Goal: Task Accomplishment & Management: Use online tool/utility

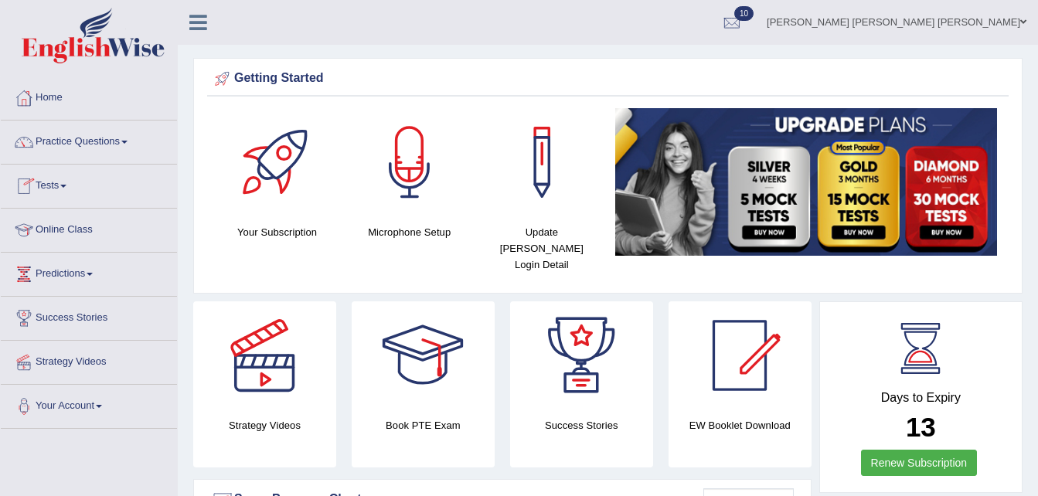
click at [63, 184] on link "Tests" at bounding box center [89, 184] width 176 height 39
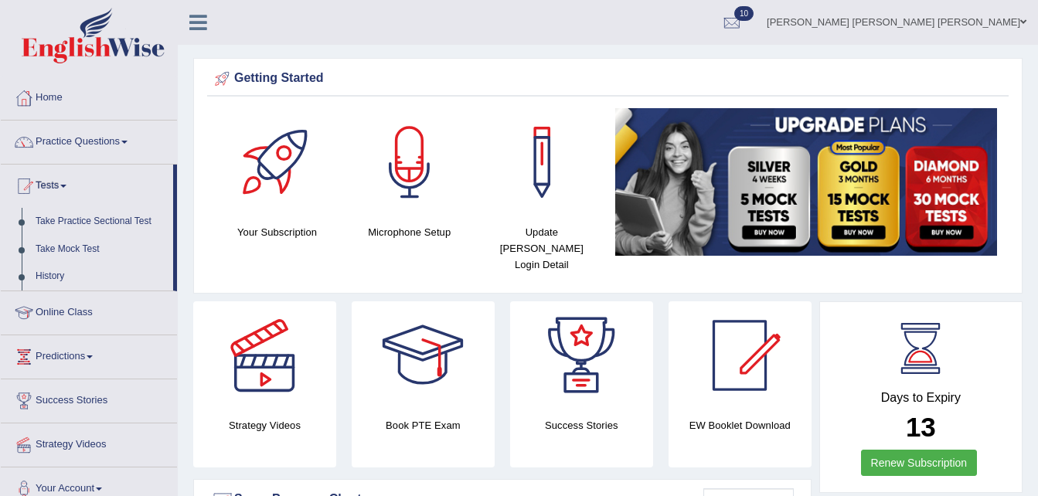
click at [63, 184] on link "Tests" at bounding box center [87, 184] width 172 height 39
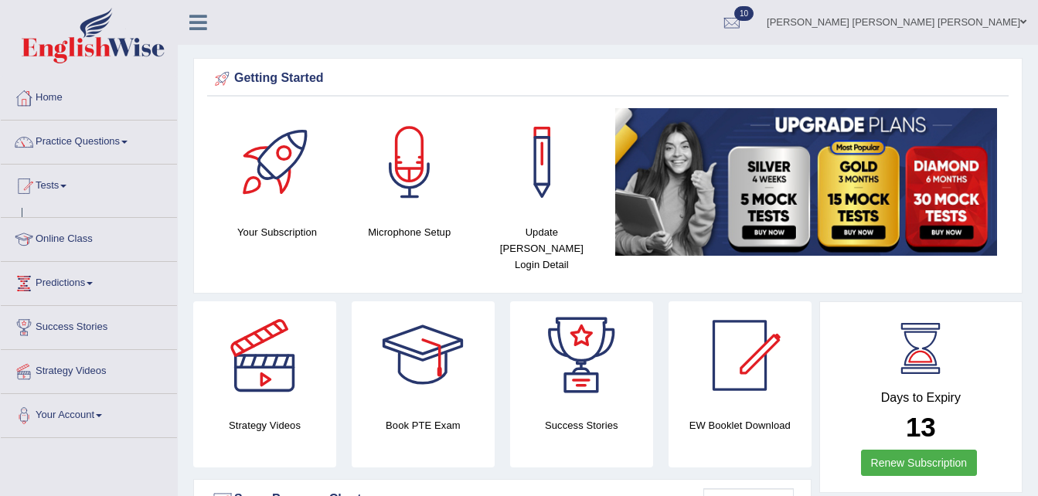
click at [63, 184] on link "Tests" at bounding box center [89, 184] width 176 height 39
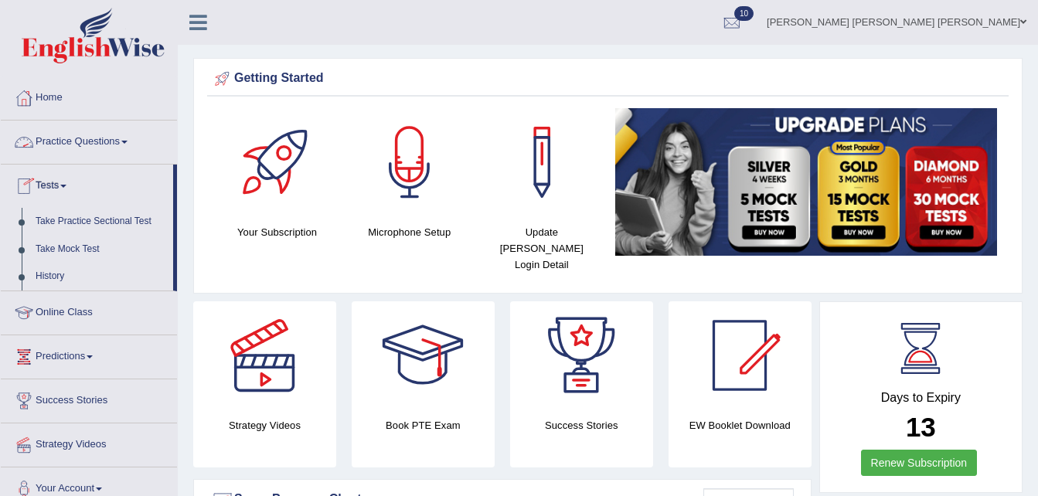
click at [130, 146] on link "Practice Questions" at bounding box center [89, 140] width 176 height 39
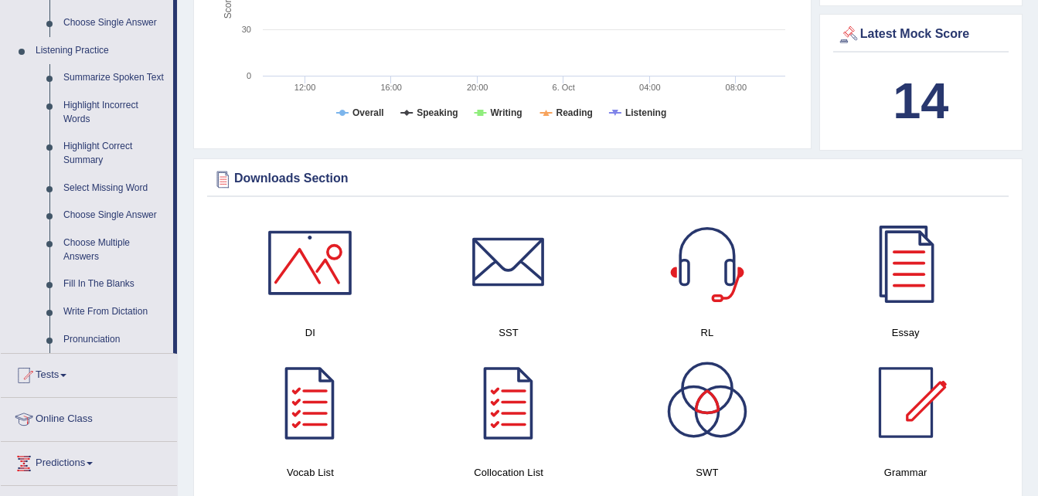
scroll to position [645, 0]
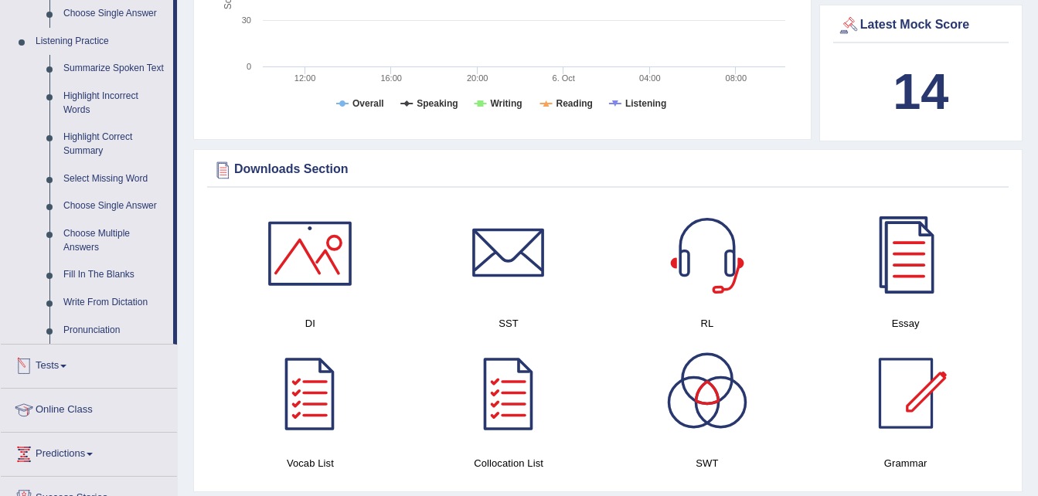
click at [64, 371] on link "Tests" at bounding box center [89, 364] width 176 height 39
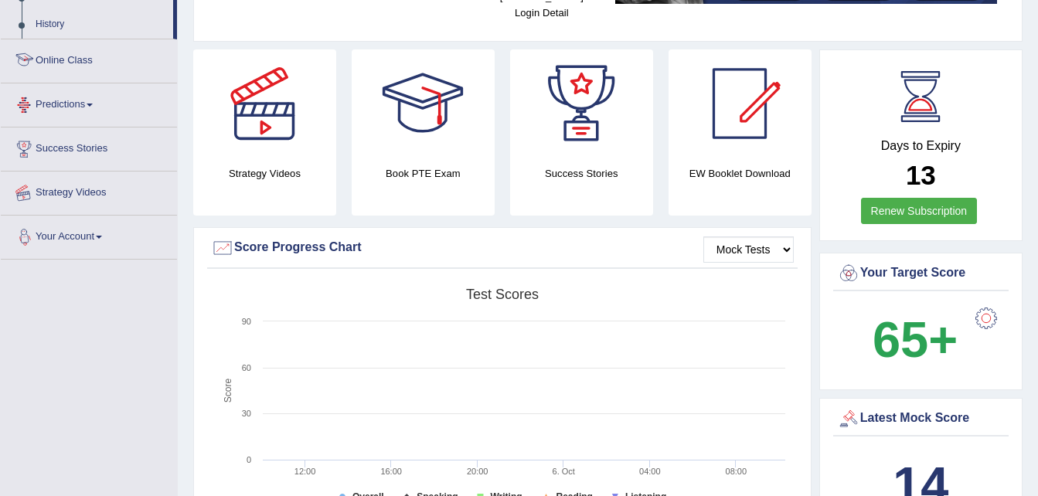
scroll to position [189, 0]
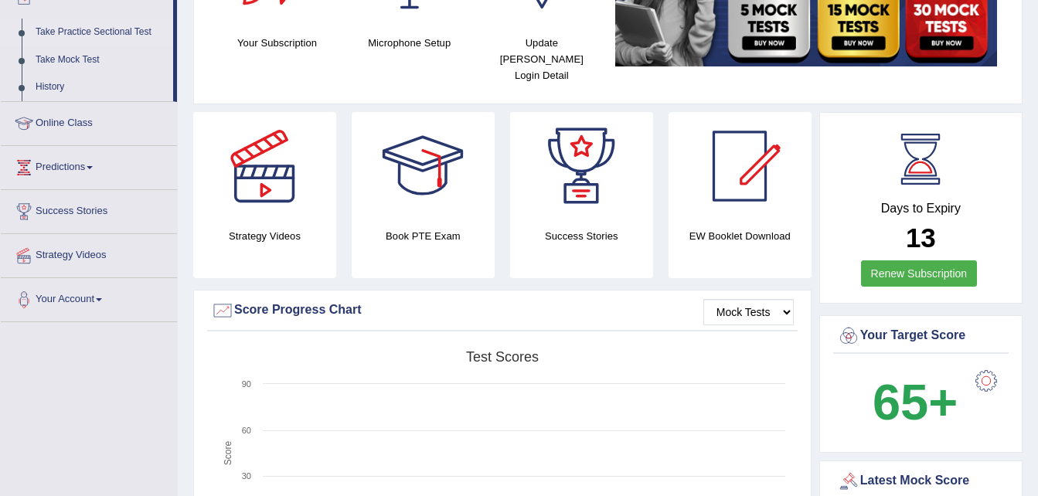
click at [114, 28] on link "Take Practice Sectional Test" at bounding box center [101, 33] width 145 height 28
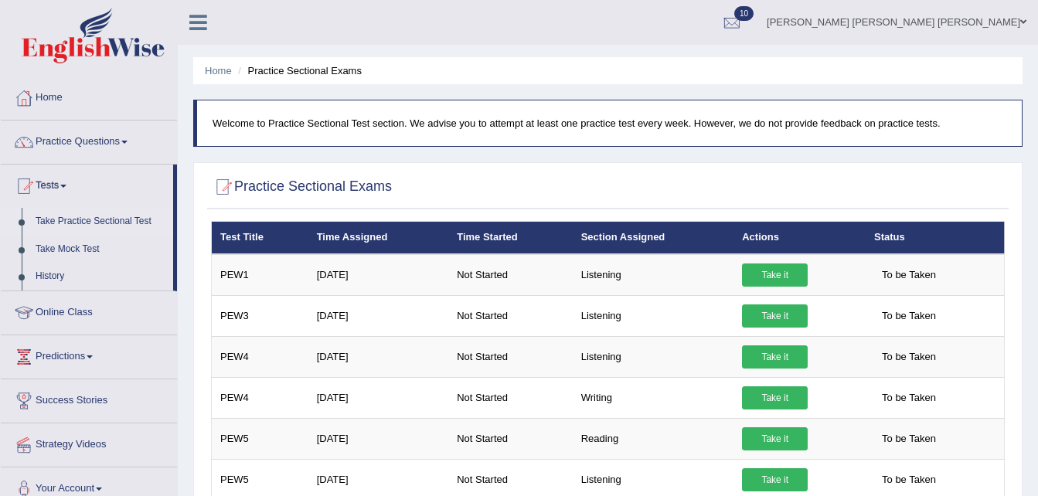
click at [77, 214] on link "Take Practice Sectional Test" at bounding box center [101, 222] width 145 height 28
click at [72, 221] on link "Take Practice Sectional Test" at bounding box center [101, 222] width 145 height 28
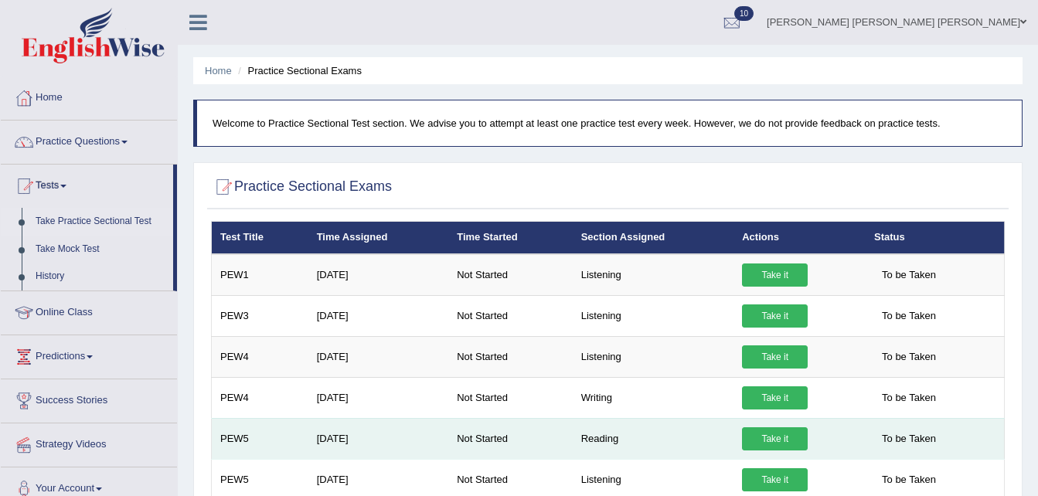
click at [742, 442] on link "Take it" at bounding box center [775, 438] width 66 height 23
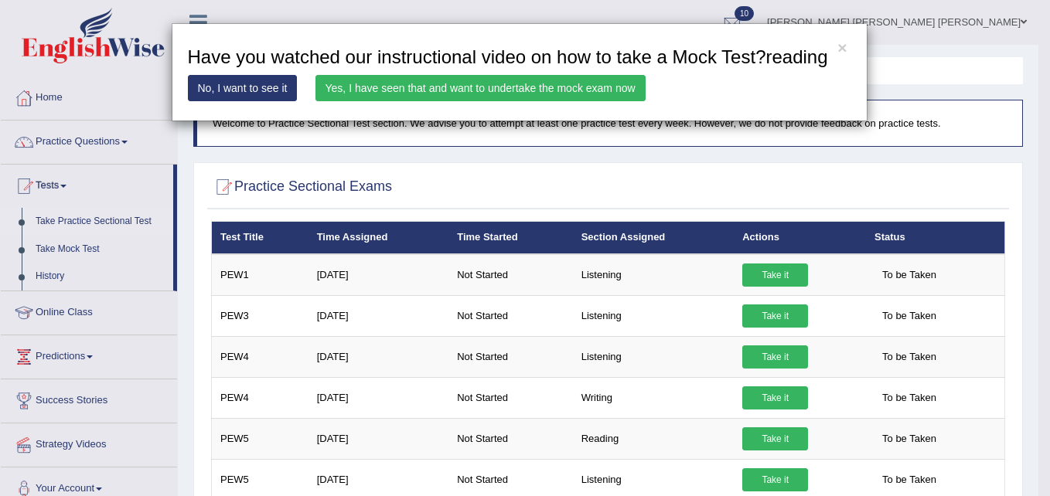
click at [366, 85] on link "Yes, I have seen that and want to undertake the mock exam now" at bounding box center [480, 88] width 330 height 26
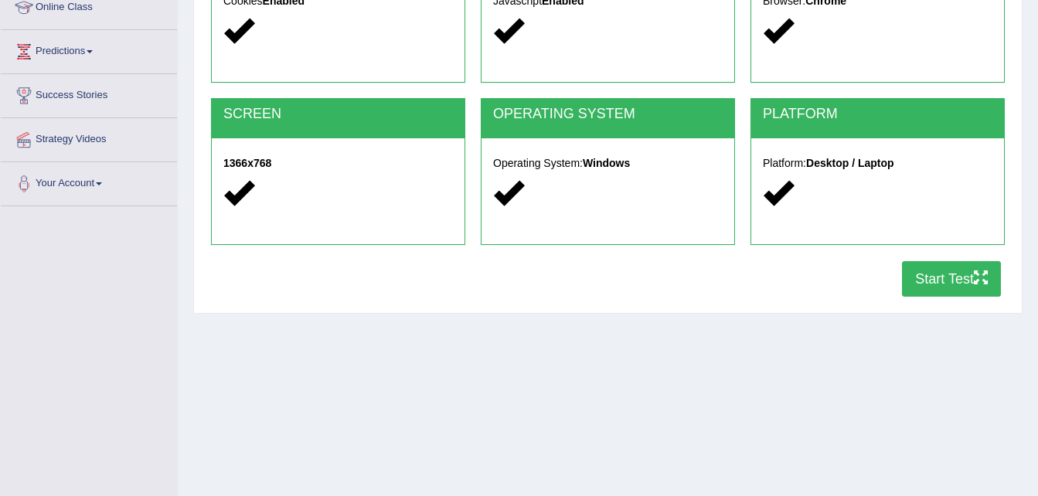
scroll to position [220, 0]
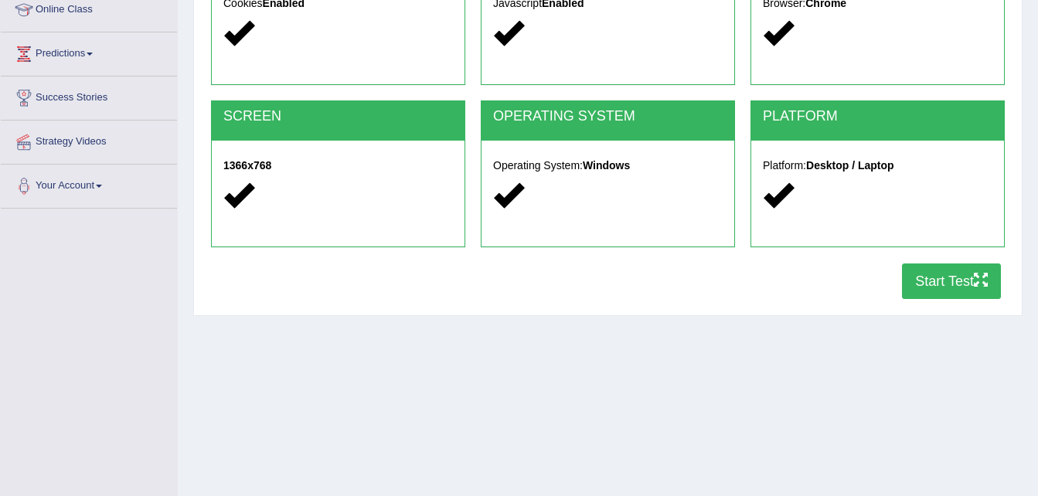
click at [960, 274] on button "Start Test" at bounding box center [951, 282] width 99 height 36
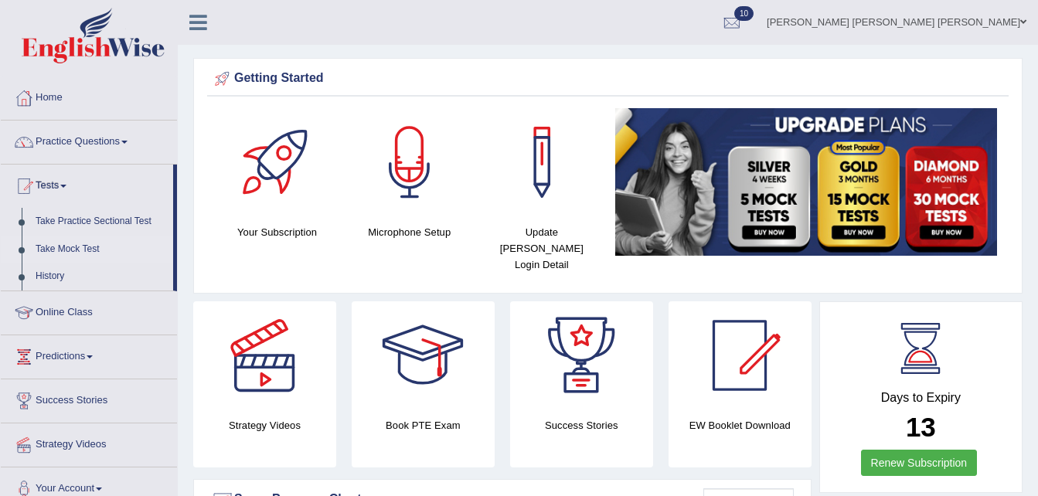
click at [51, 251] on link "Take Mock Test" at bounding box center [101, 250] width 145 height 28
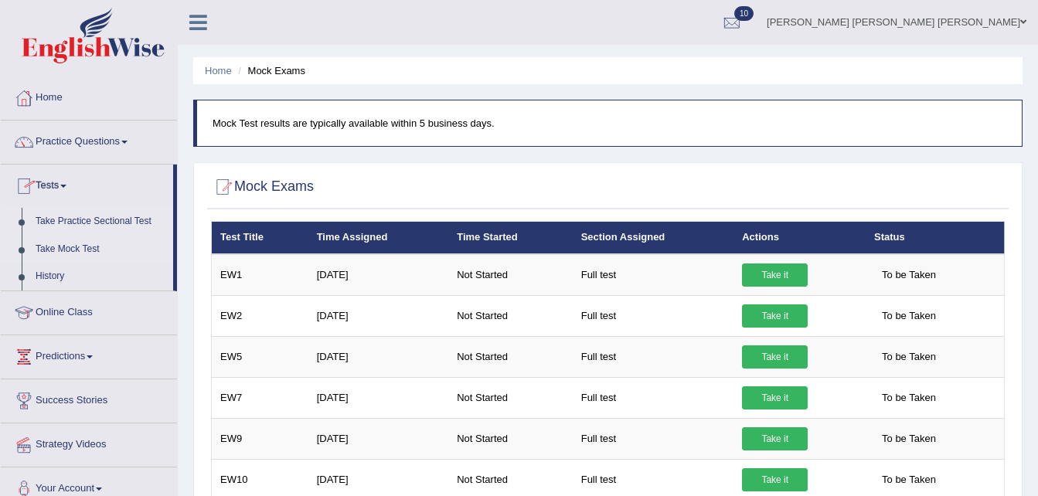
click at [60, 221] on link "Take Practice Sectional Test" at bounding box center [101, 222] width 145 height 28
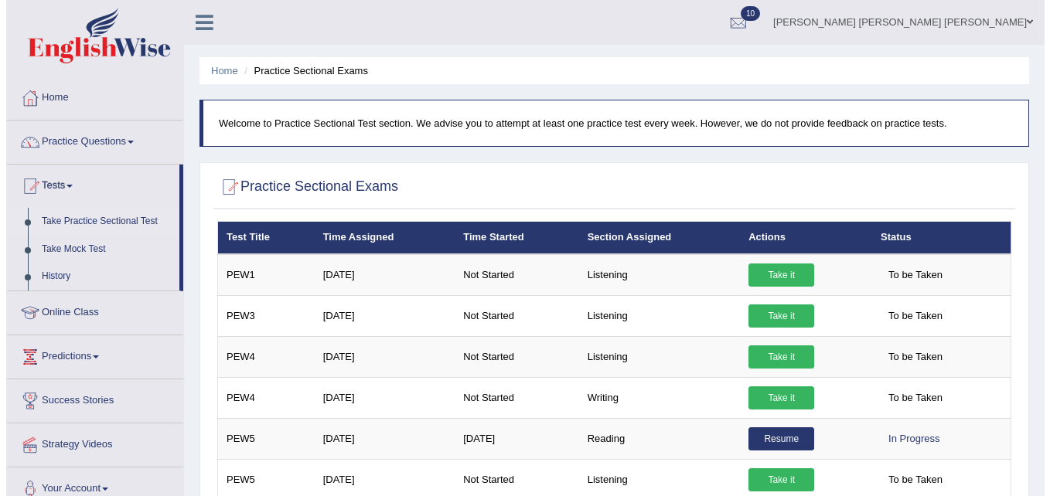
scroll to position [217, 0]
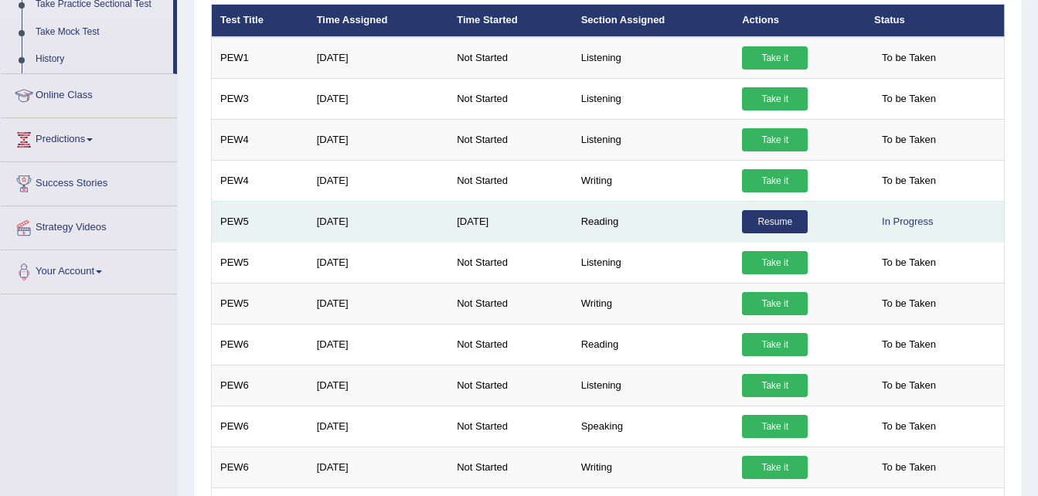
click at [748, 220] on link "Resume" at bounding box center [775, 221] width 66 height 23
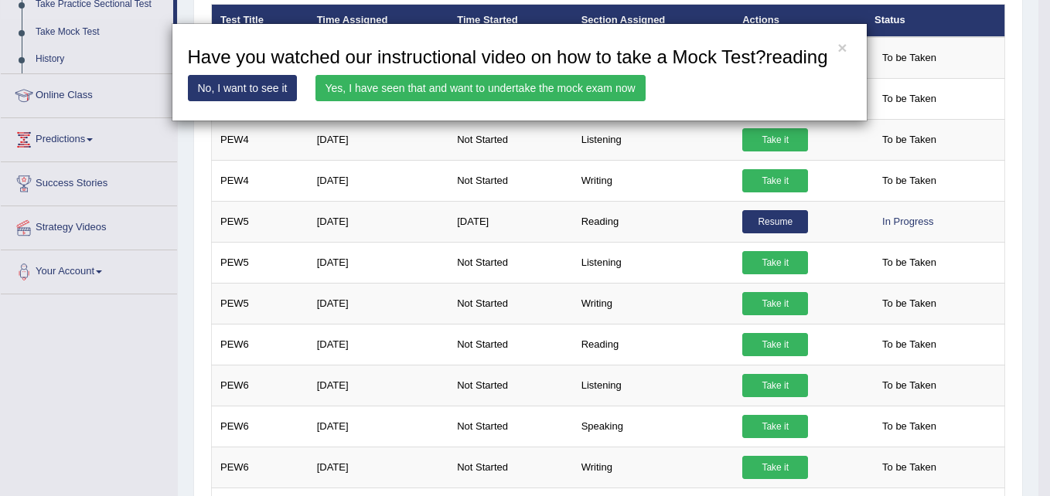
click at [549, 76] on link "Yes, I have seen that and want to undertake the mock exam now" at bounding box center [480, 88] width 330 height 26
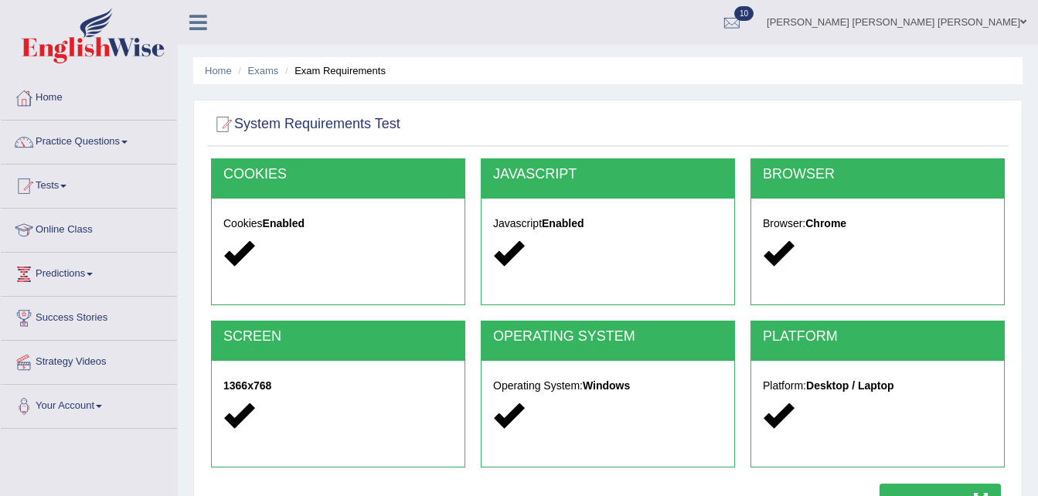
scroll to position [215, 0]
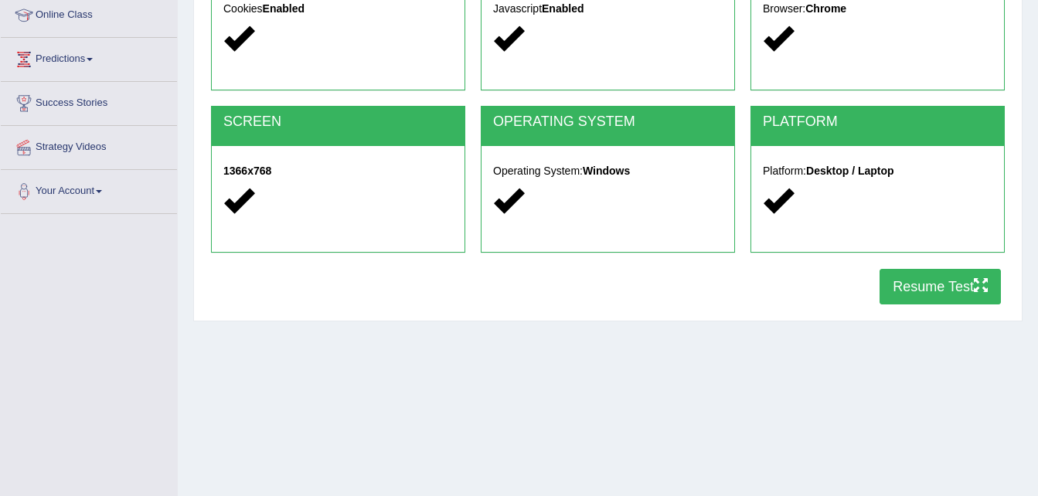
click at [995, 273] on button "Resume Test" at bounding box center [940, 287] width 121 height 36
